Goal: Check status: Check status

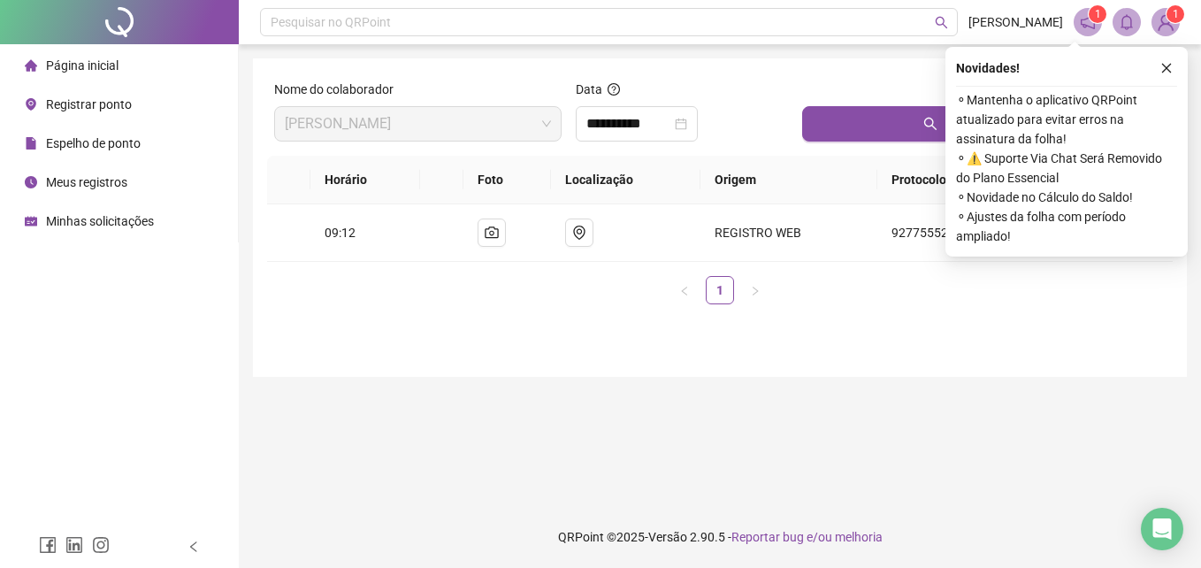
click at [66, 99] on span "Registrar ponto" at bounding box center [89, 104] width 86 height 14
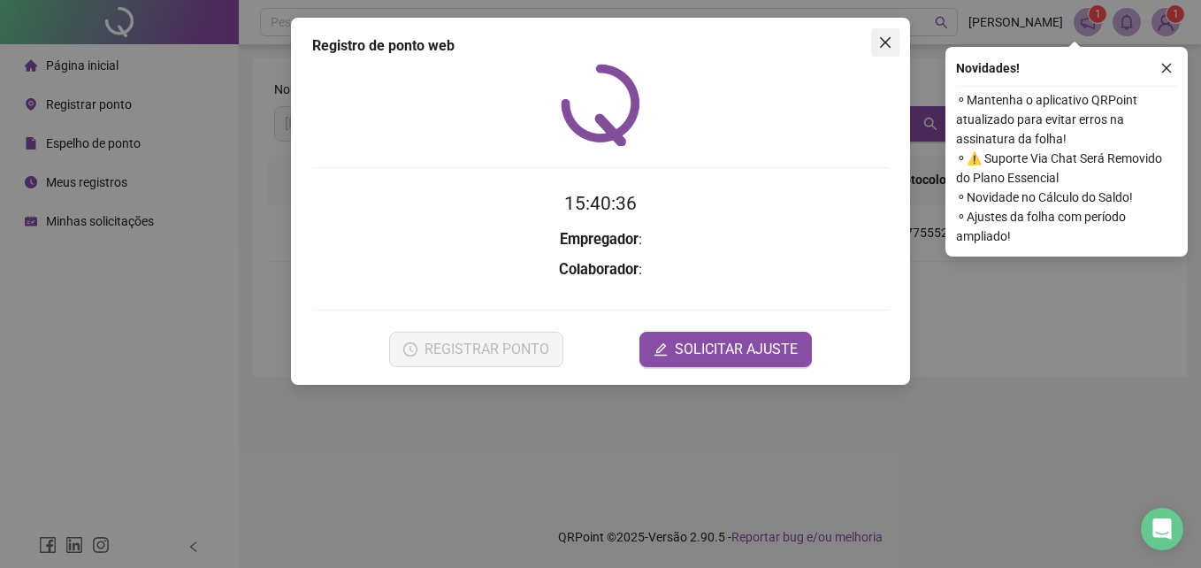
click at [888, 40] on icon "close" at bounding box center [885, 42] width 11 height 11
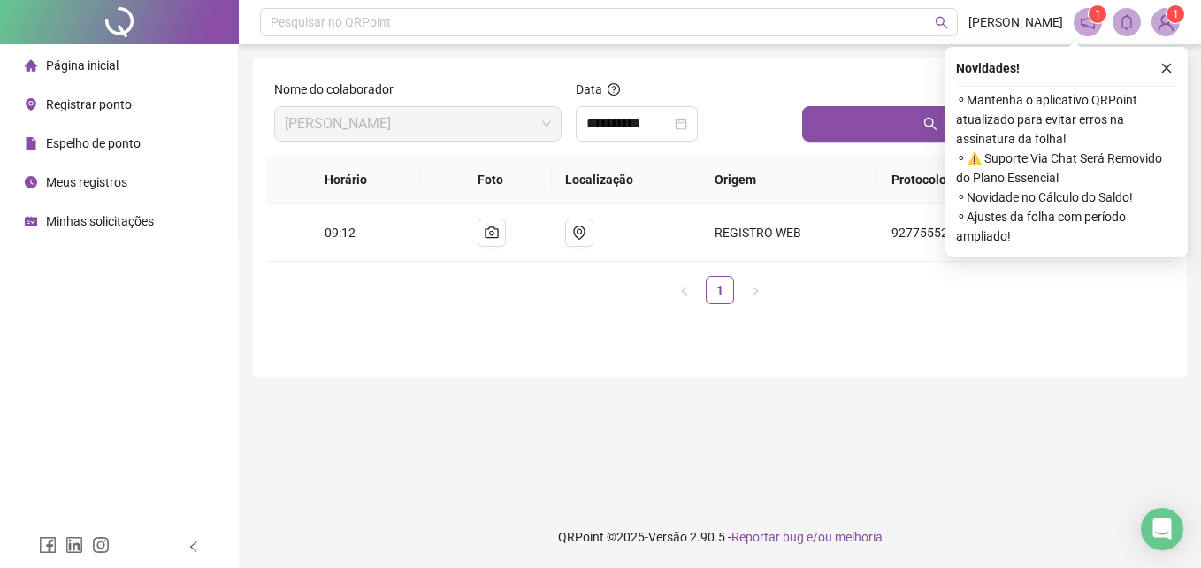
click at [80, 167] on div "Meus registros" at bounding box center [76, 181] width 103 height 35
click at [50, 175] on span "Meus registros" at bounding box center [86, 182] width 81 height 14
click at [1163, 68] on icon "close" at bounding box center [1166, 68] width 12 height 12
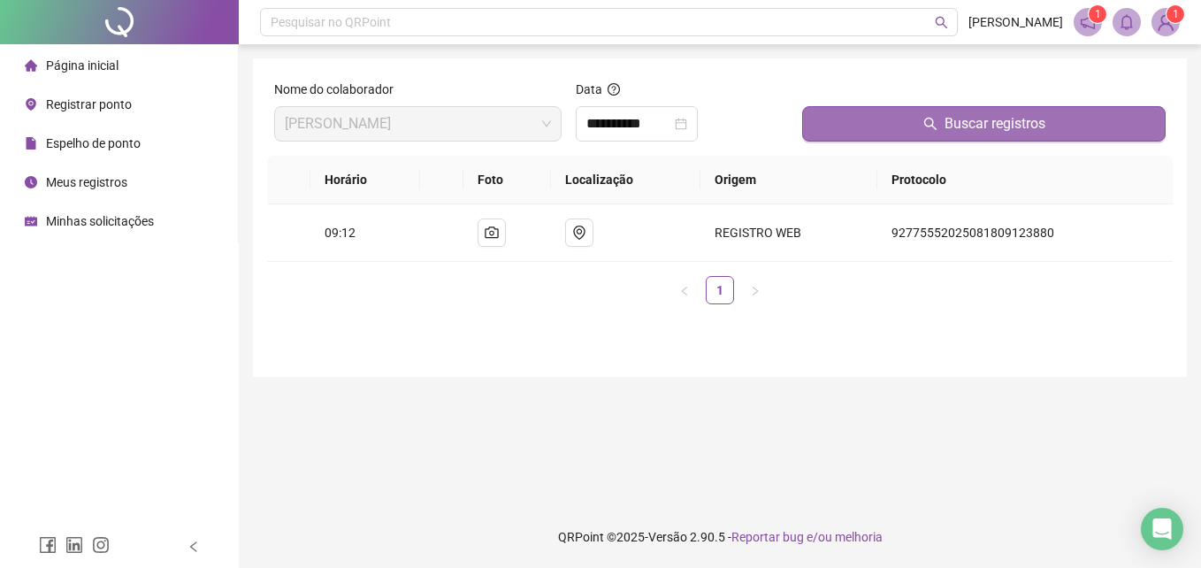
click at [964, 119] on span "Buscar registros" at bounding box center [994, 123] width 101 height 21
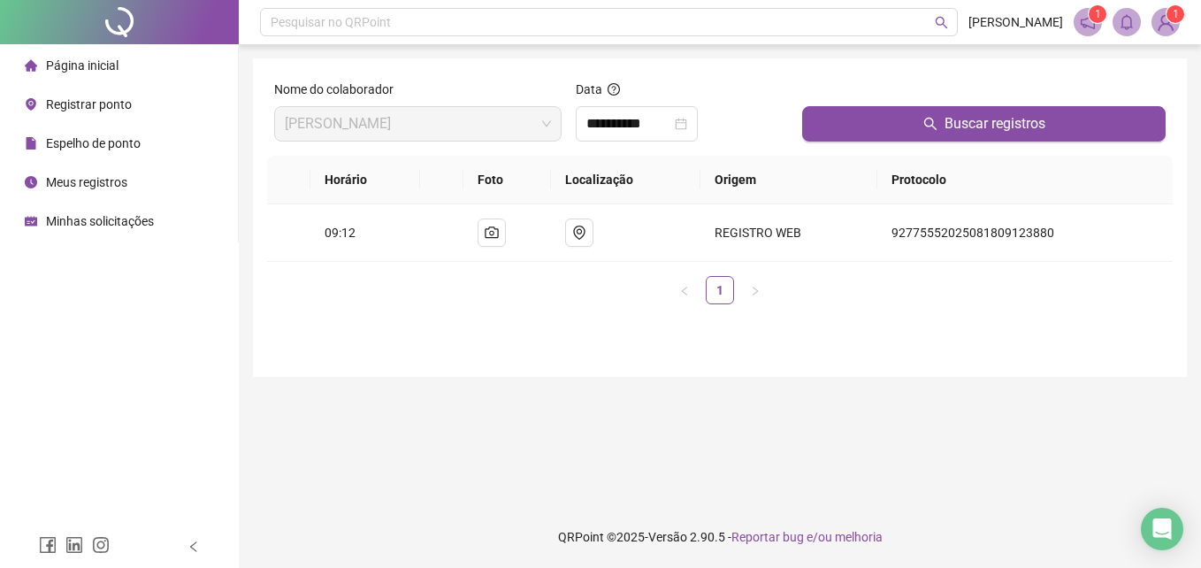
click at [120, 187] on span "Meus registros" at bounding box center [86, 182] width 81 height 14
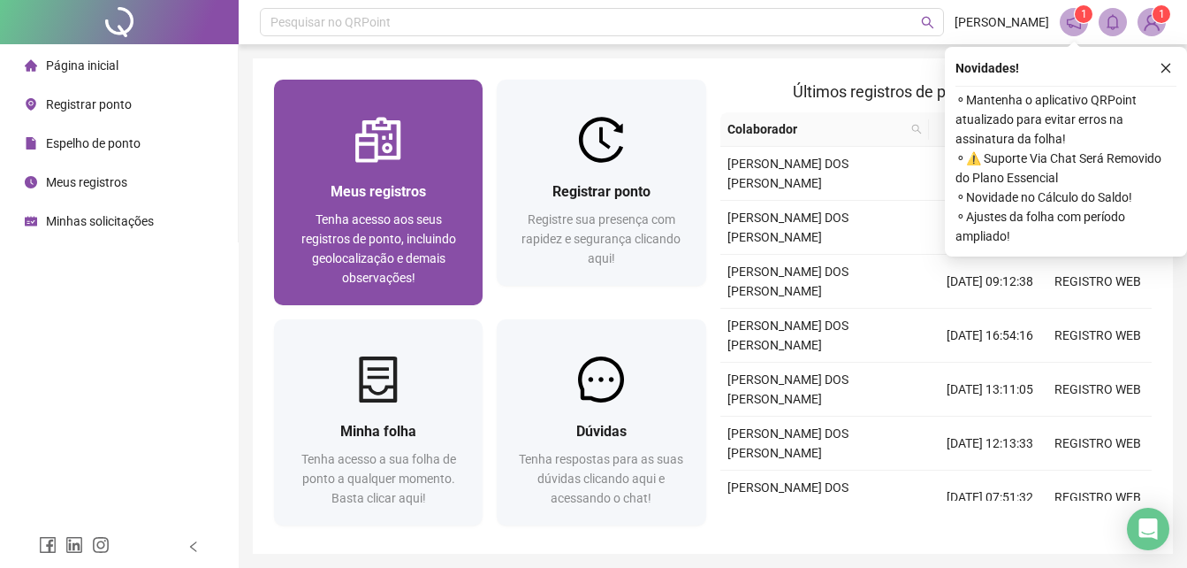
click at [407, 212] on span "Tenha acesso aos seus registros de ponto, incluindo geolocalização e demais obs…" at bounding box center [378, 248] width 155 height 72
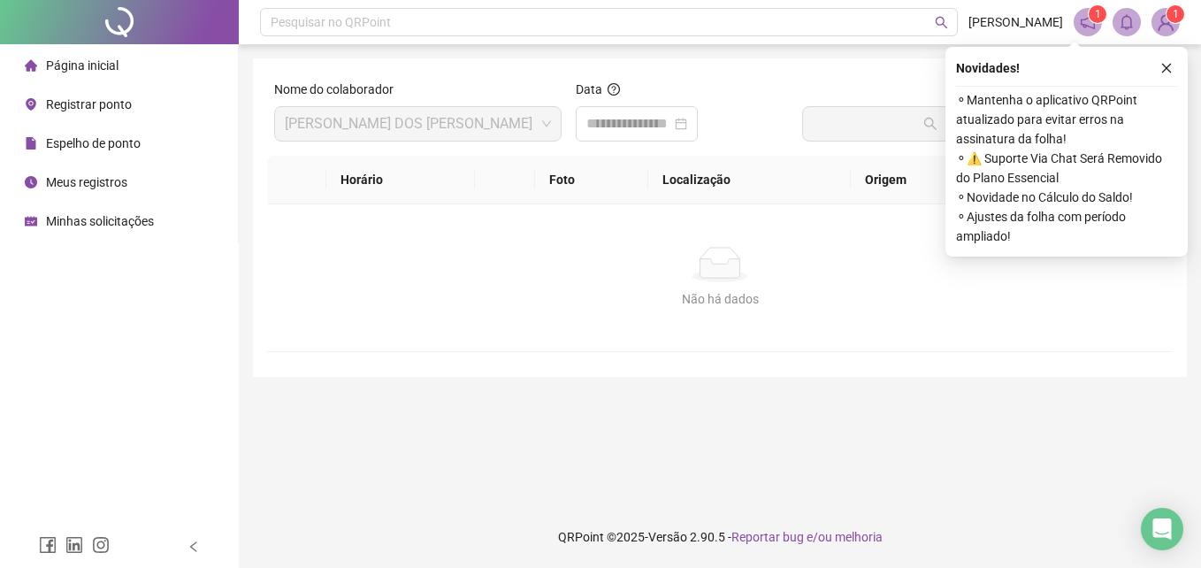
click at [69, 184] on span "Meus registros" at bounding box center [86, 182] width 81 height 14
click at [667, 120] on input at bounding box center [628, 123] width 85 height 21
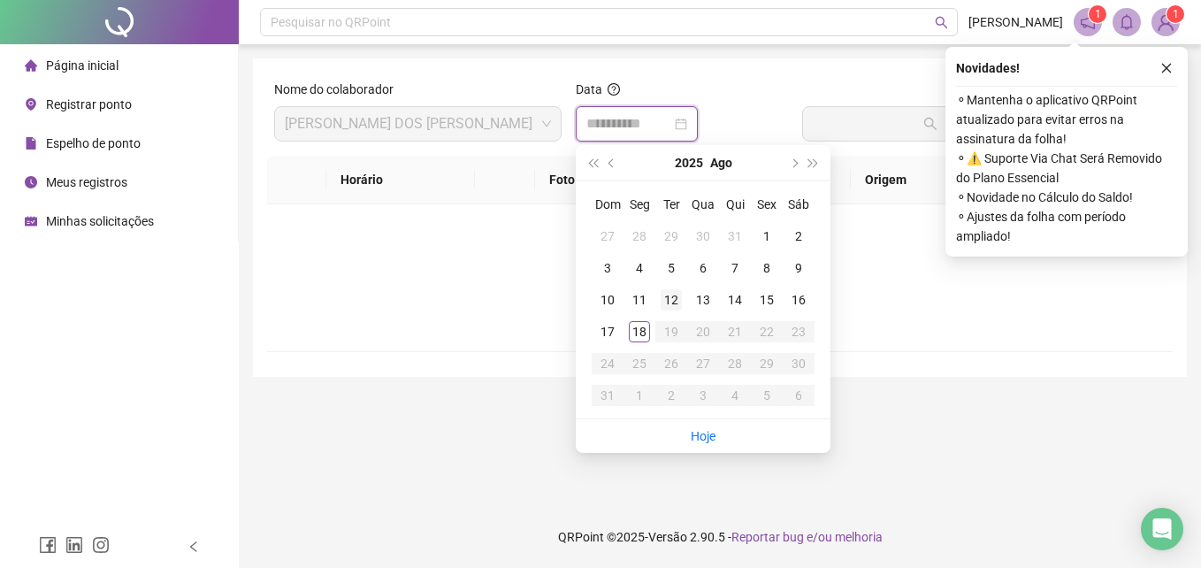
type input "**********"
click at [650, 325] on td "18" at bounding box center [639, 332] width 32 height 32
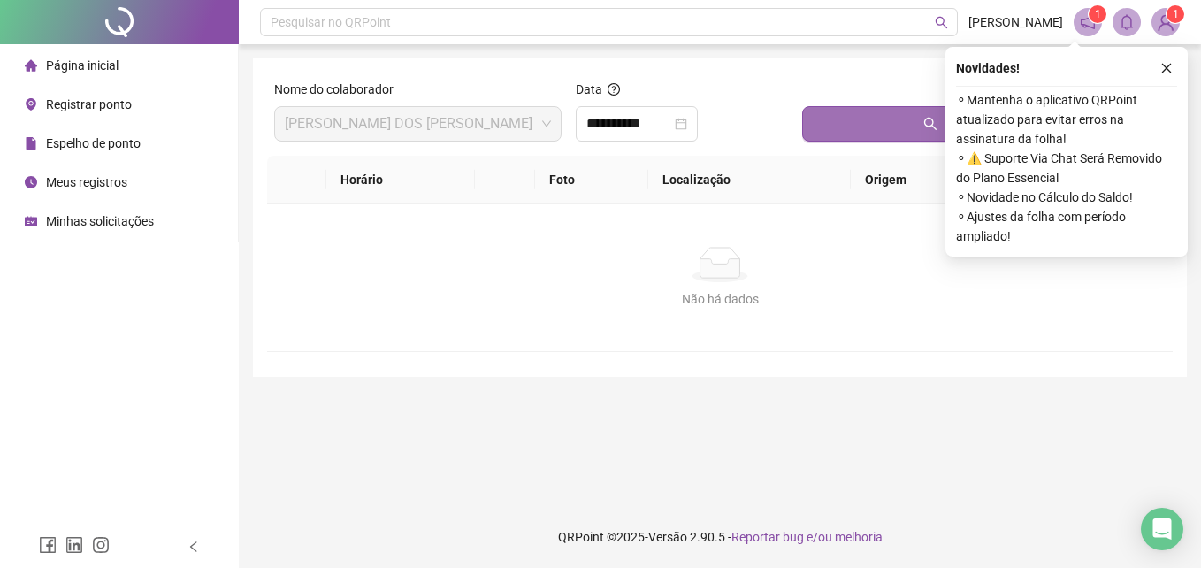
click at [880, 128] on button "Buscar registros" at bounding box center [983, 123] width 363 height 35
